Goal: Task Accomplishment & Management: Complete application form

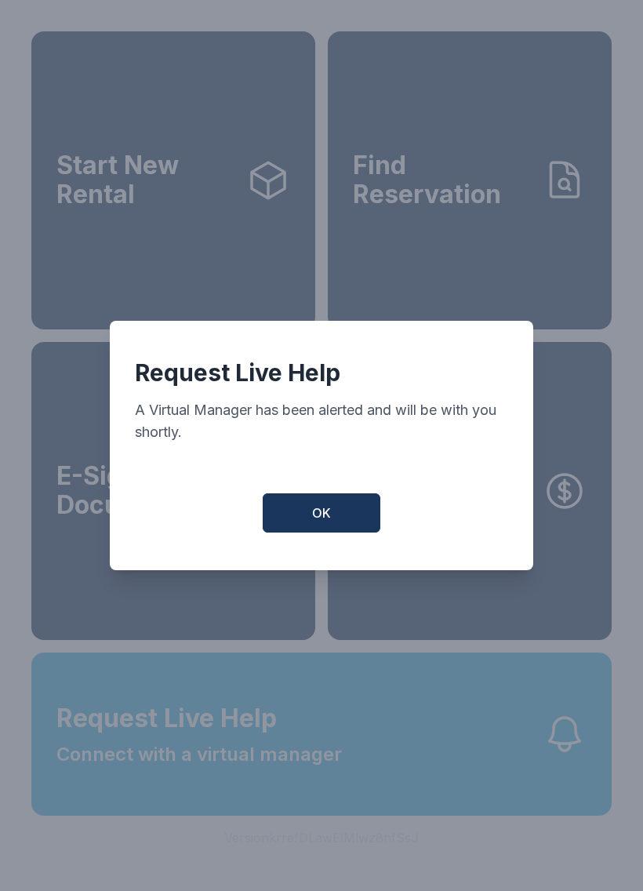
click at [322, 514] on span "OK" at bounding box center [321, 513] width 19 height 19
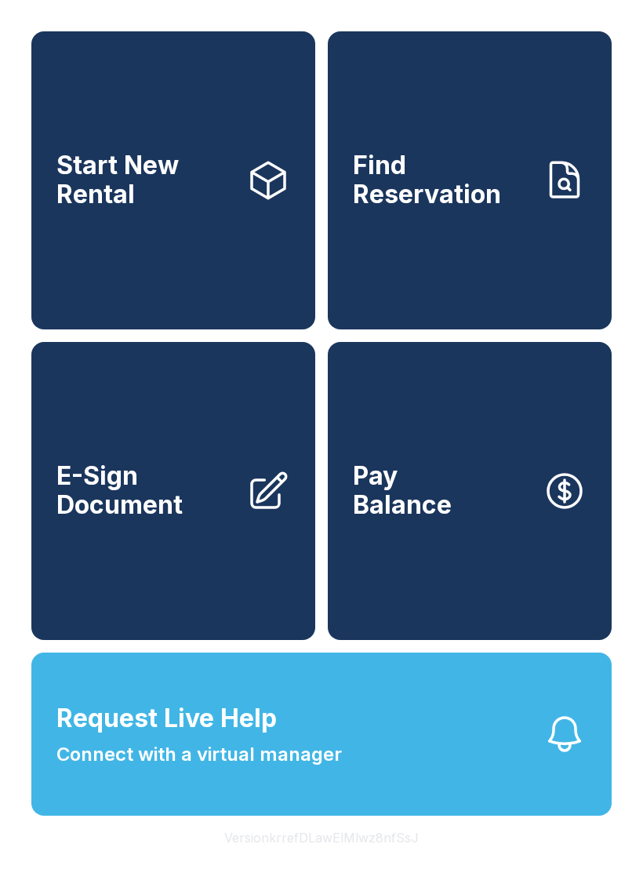
click at [215, 769] on span "Connect with a virtual manager" at bounding box center [198, 754] width 285 height 28
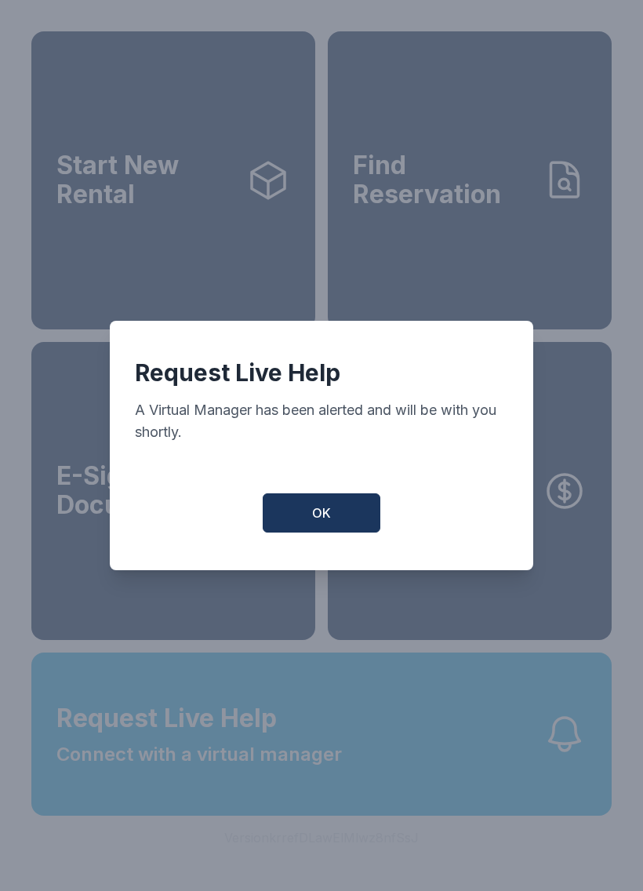
click at [325, 520] on span "OK" at bounding box center [321, 513] width 19 height 19
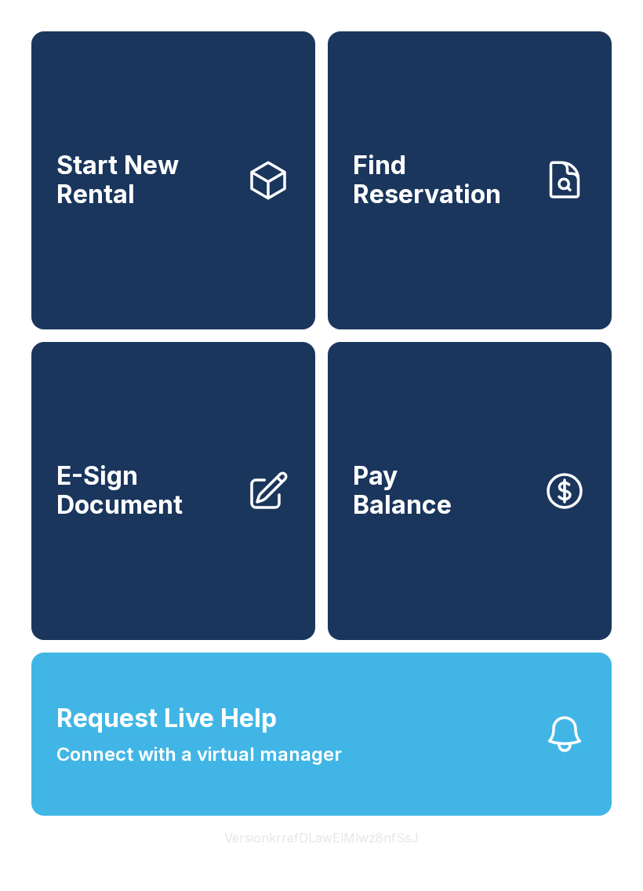
click at [556, 791] on button "Request Live Help Connect with a virtual manager" at bounding box center [321, 734] width 580 height 163
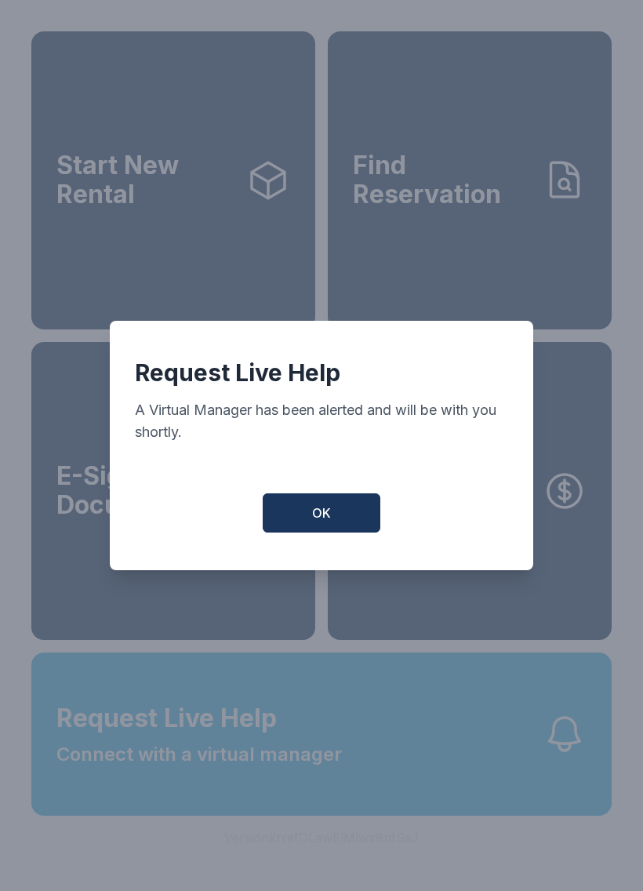
click at [333, 517] on button "OK" at bounding box center [322, 512] width 118 height 39
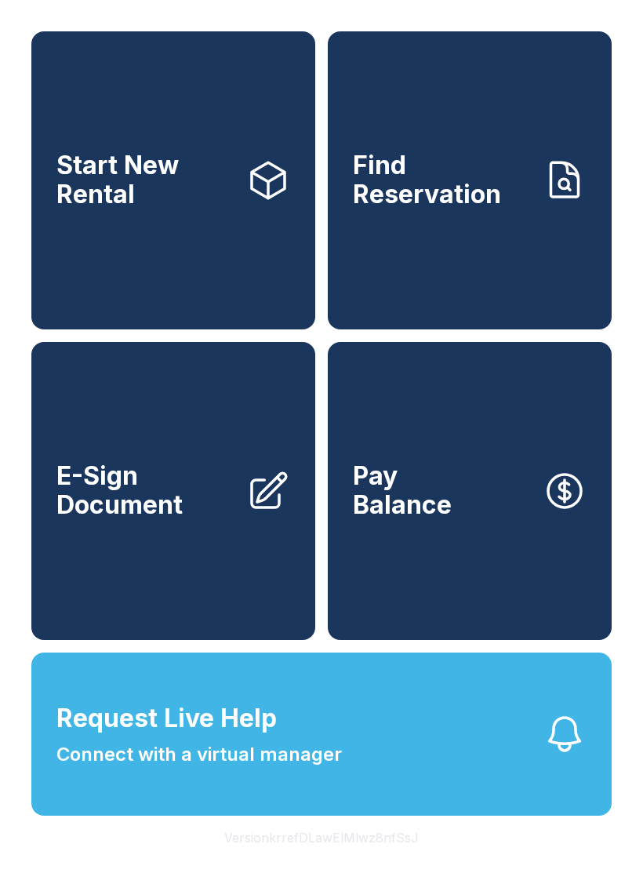
click at [200, 513] on span "E-Sign Document" at bounding box center [144, 490] width 177 height 57
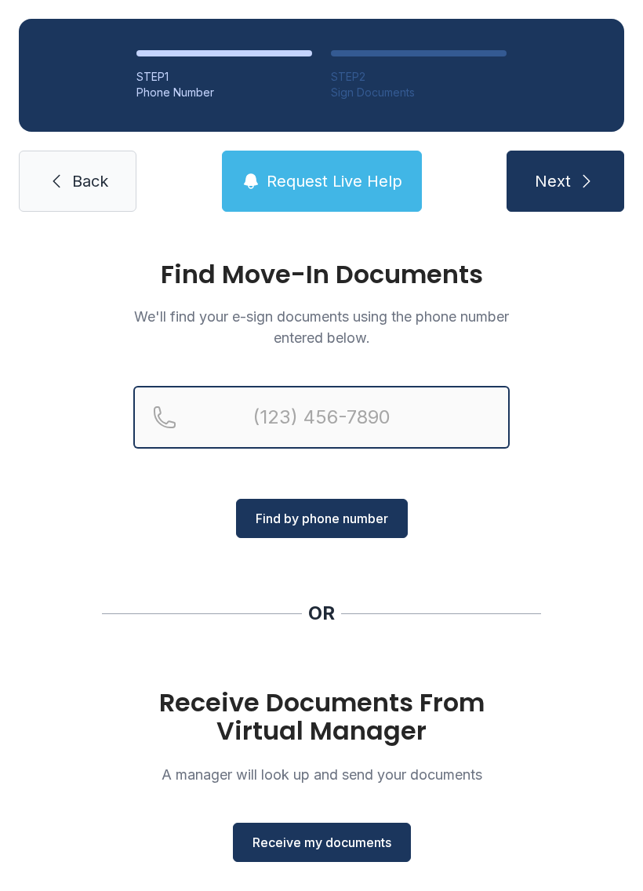
click at [307, 425] on input "Reservation phone number" at bounding box center [321, 417] width 376 height 63
type input "[PHONE_NUMBER]"
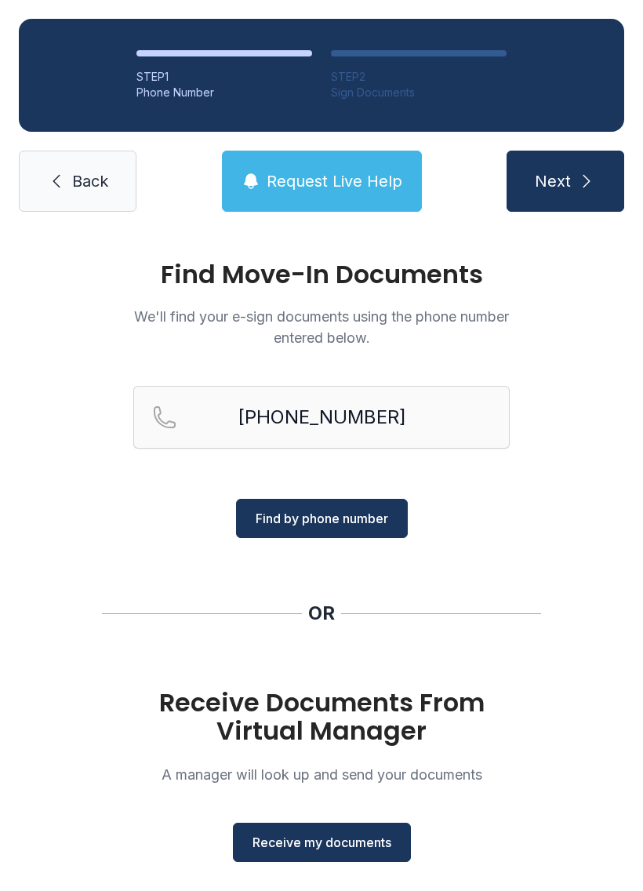
click at [586, 175] on icon "submit" at bounding box center [586, 181] width 19 height 19
click at [357, 514] on span "Find by phone number" at bounding box center [322, 518] width 133 height 19
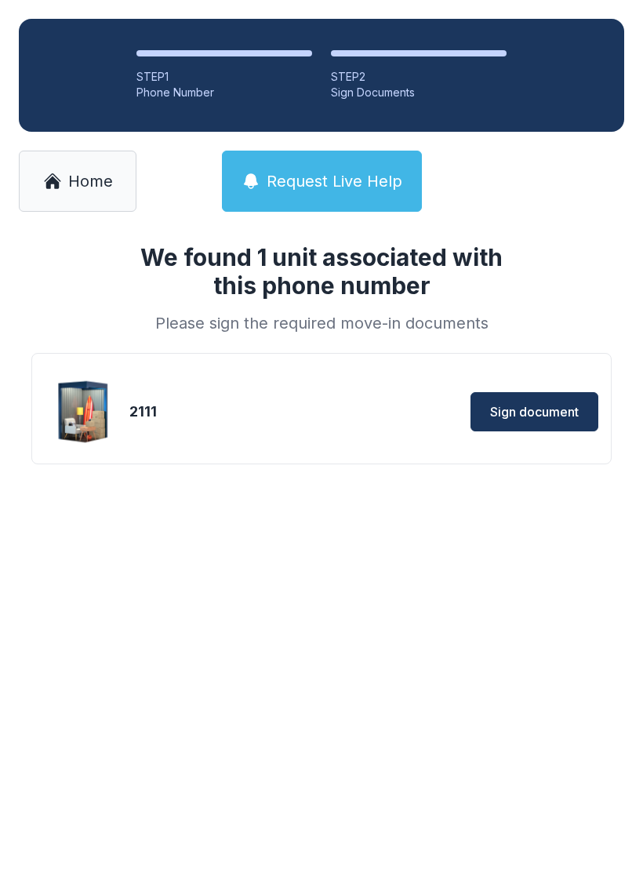
click at [542, 409] on span "Sign document" at bounding box center [534, 411] width 89 height 19
